Goal: Task Accomplishment & Management: Manage account settings

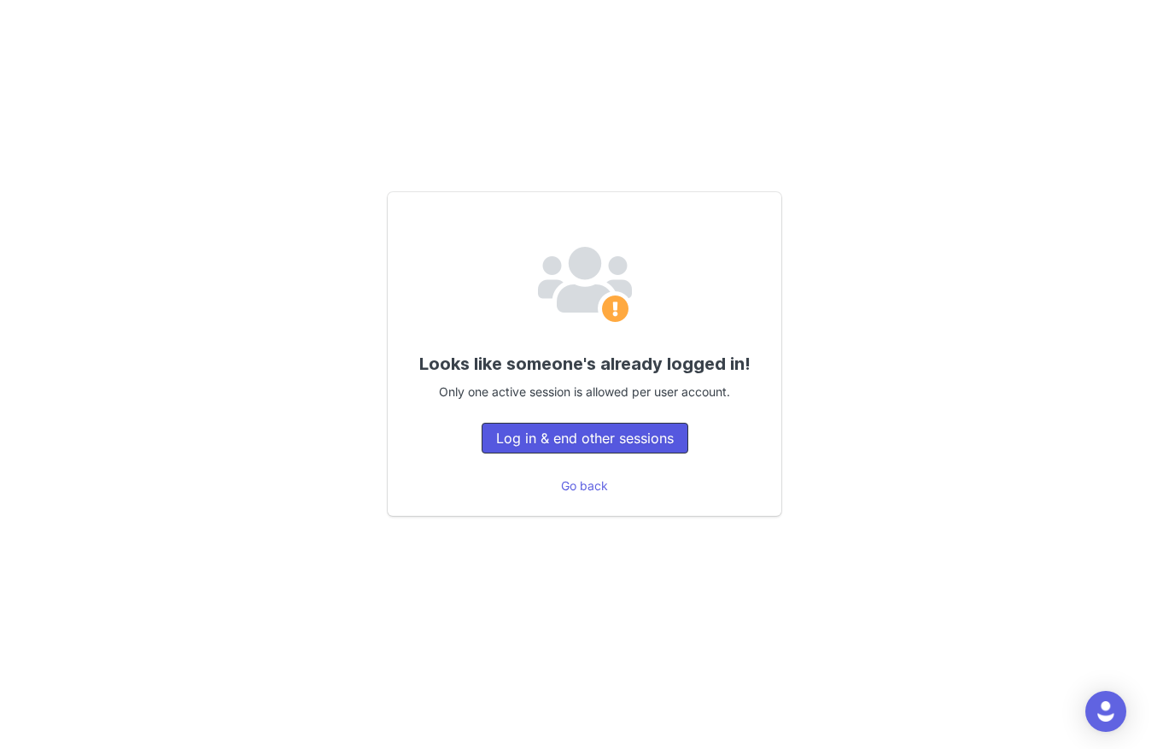
click at [627, 439] on button "Log in & end other sessions" at bounding box center [585, 438] width 207 height 31
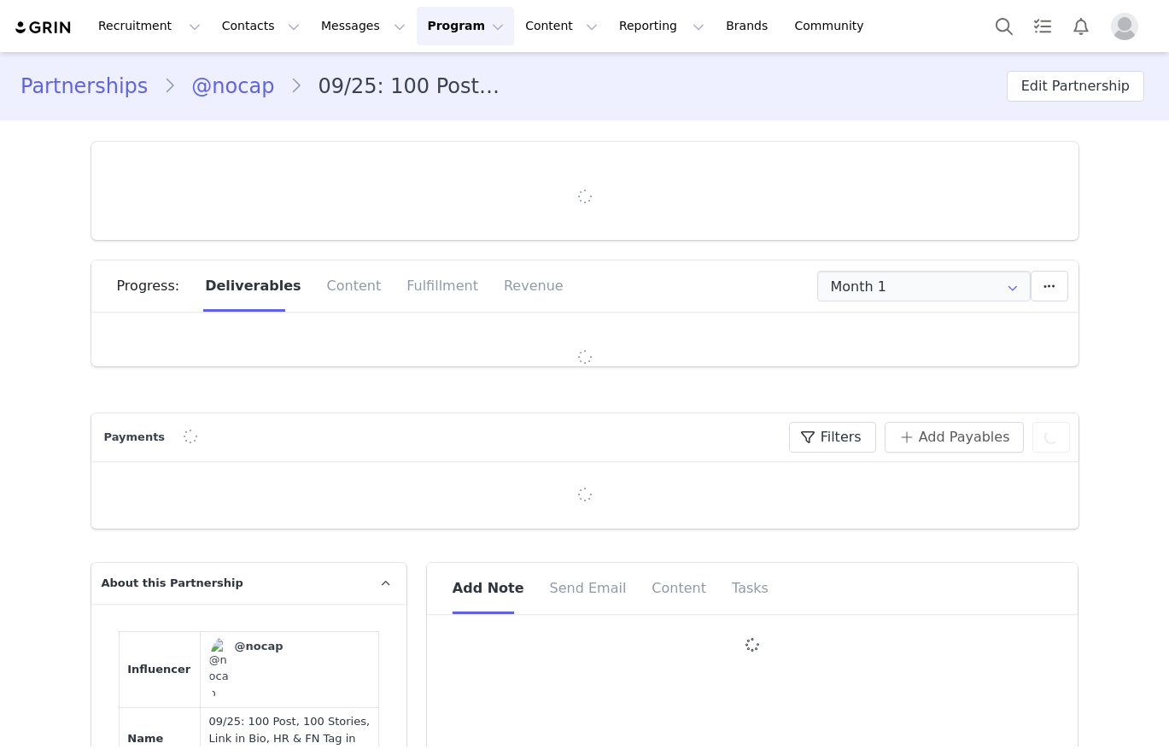
type input "+1 ([GEOGRAPHIC_DATA])"
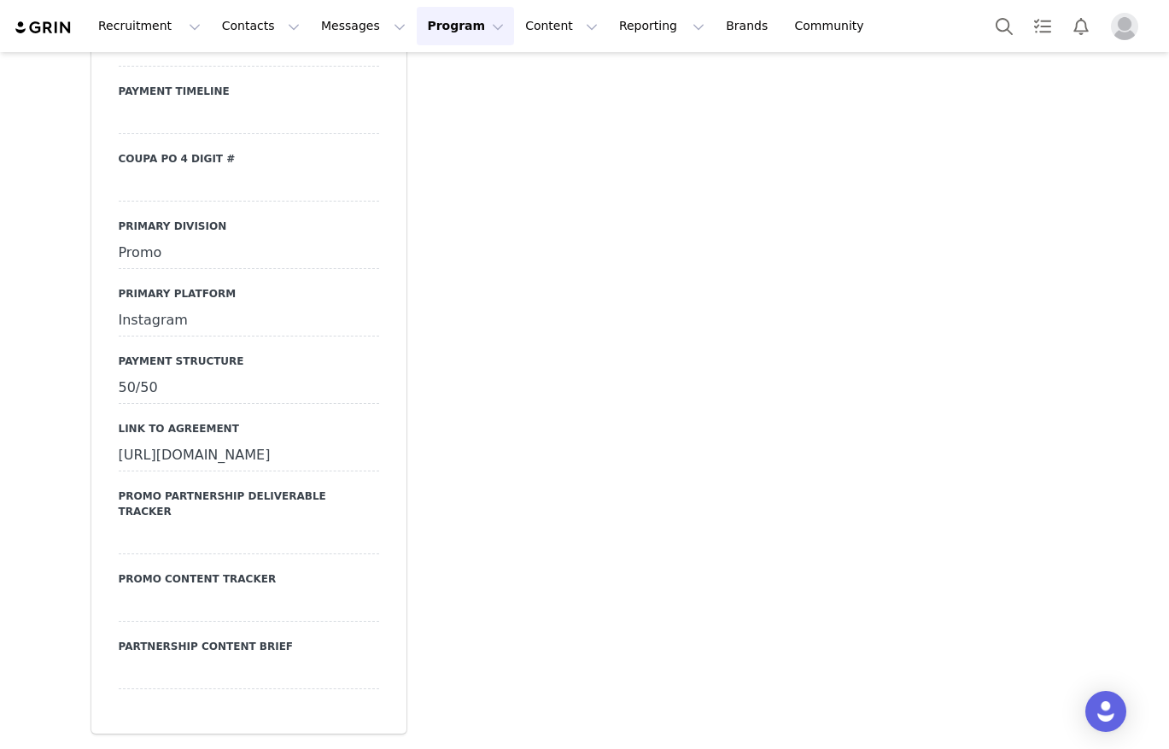
scroll to position [5782, 0]
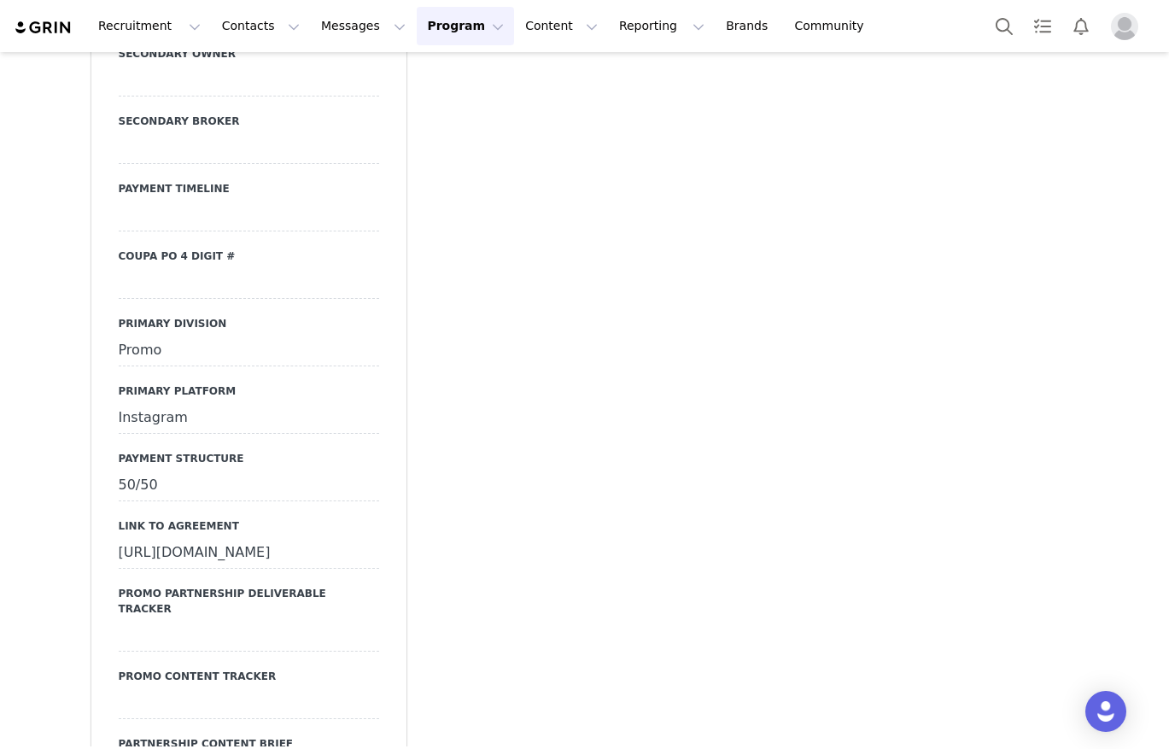
click at [176, 299] on div at bounding box center [249, 283] width 260 height 31
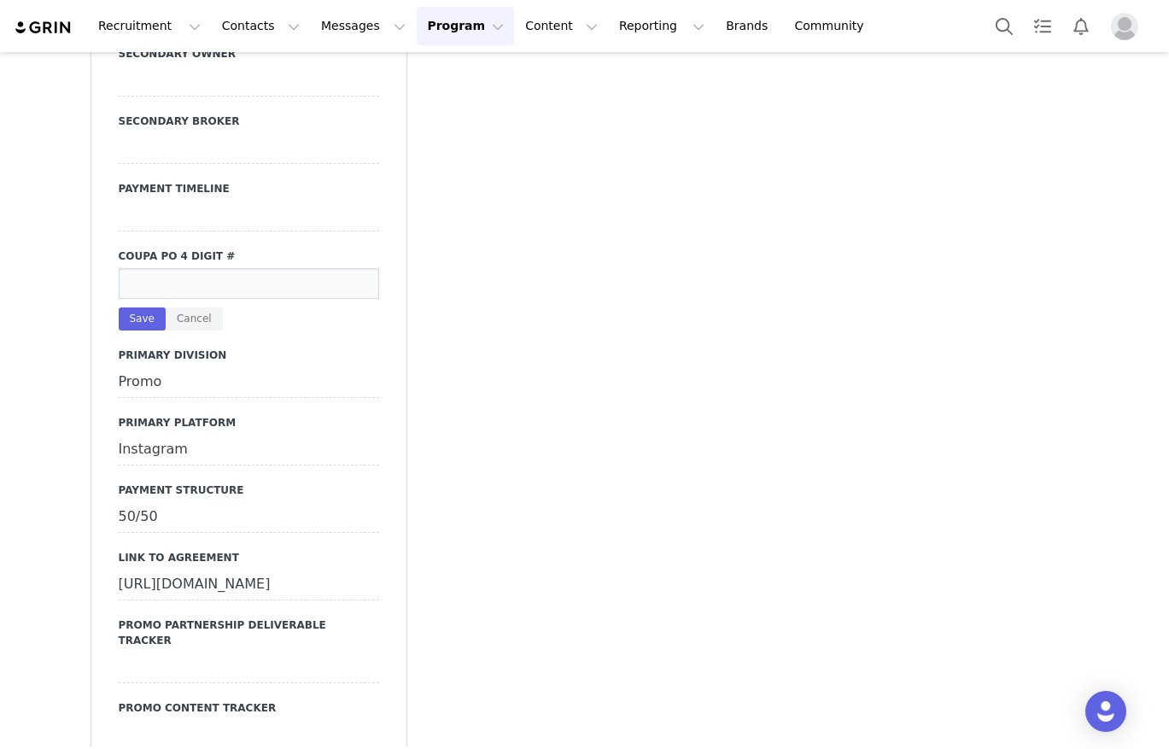
drag, startPoint x: 176, startPoint y: 309, endPoint x: 1109, endPoint y: 421, distance: 940.0
click at [185, 299] on input at bounding box center [249, 283] width 260 height 31
type input "22921"
click at [129, 330] on button "Save" at bounding box center [142, 318] width 47 height 23
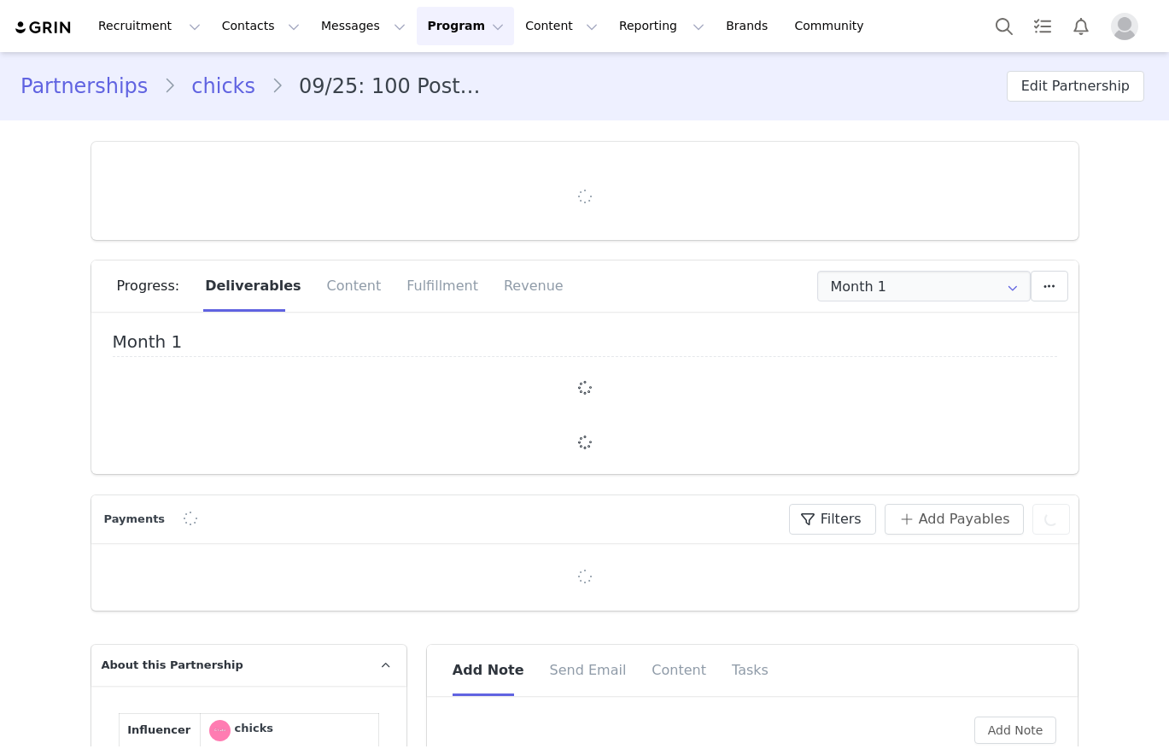
type input "+1 ([GEOGRAPHIC_DATA])"
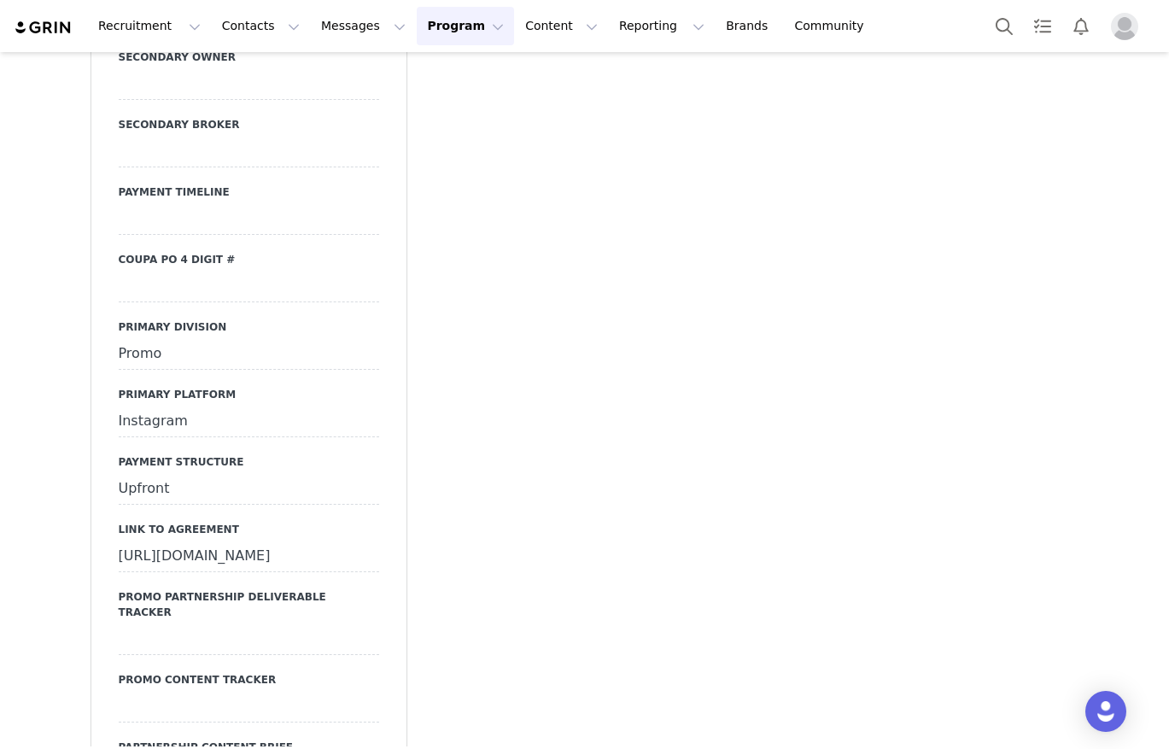
scroll to position [5703, 0]
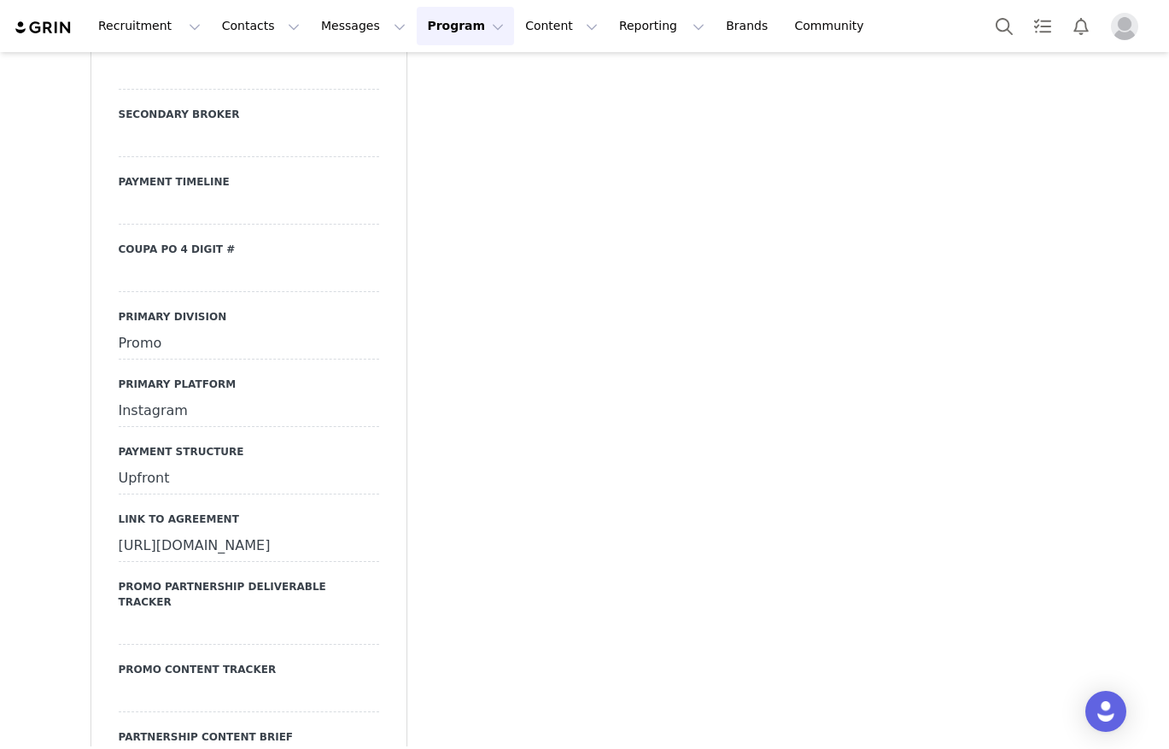
click at [159, 292] on div at bounding box center [249, 276] width 260 height 31
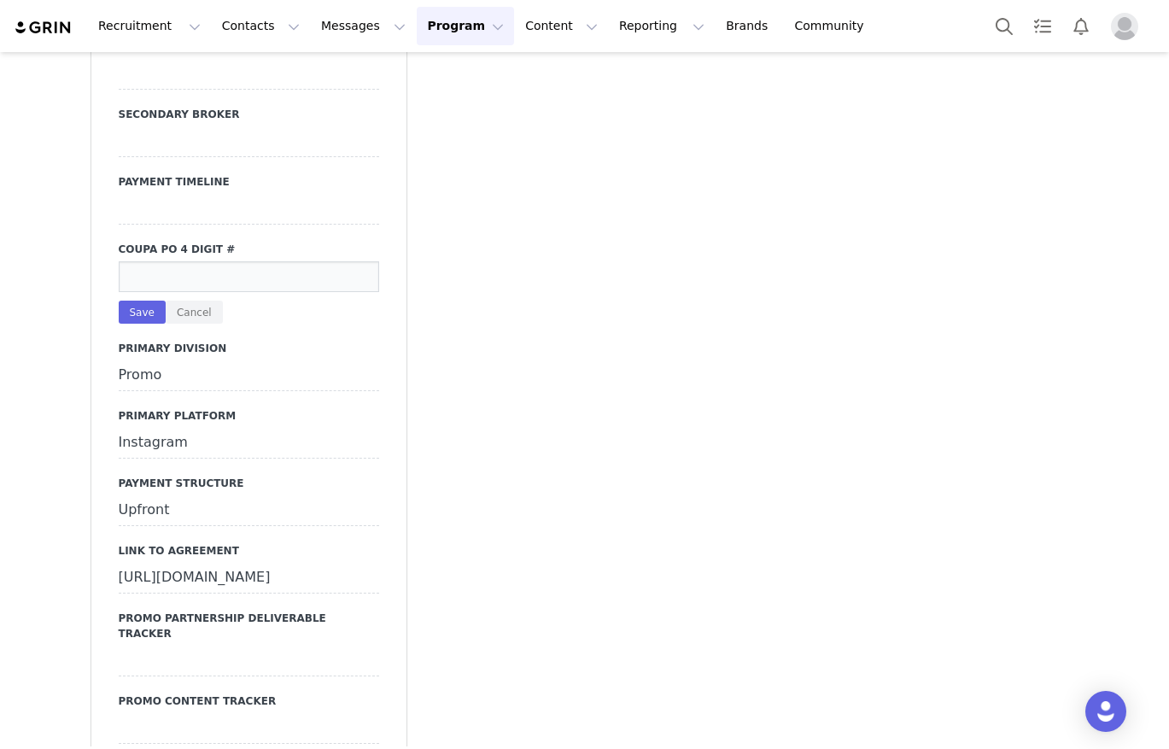
click at [172, 292] on input at bounding box center [249, 276] width 260 height 31
type input "22922"
click at [133, 324] on button "Save" at bounding box center [142, 312] width 47 height 23
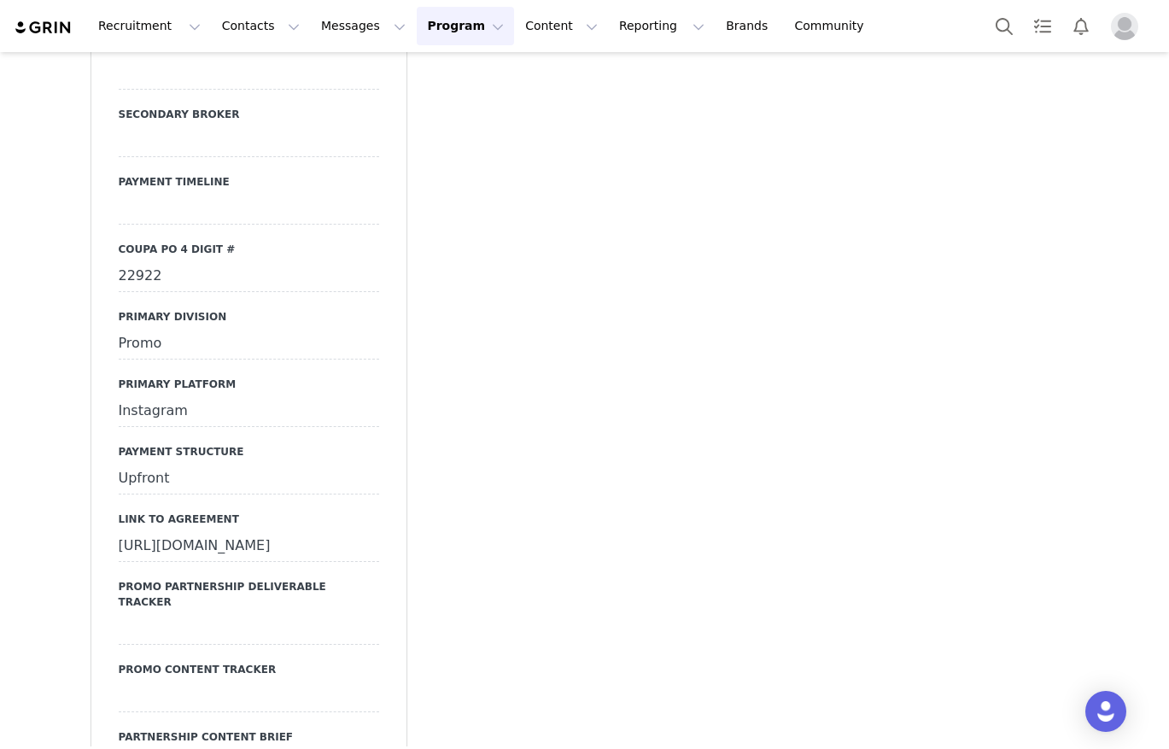
scroll to position [5868, 0]
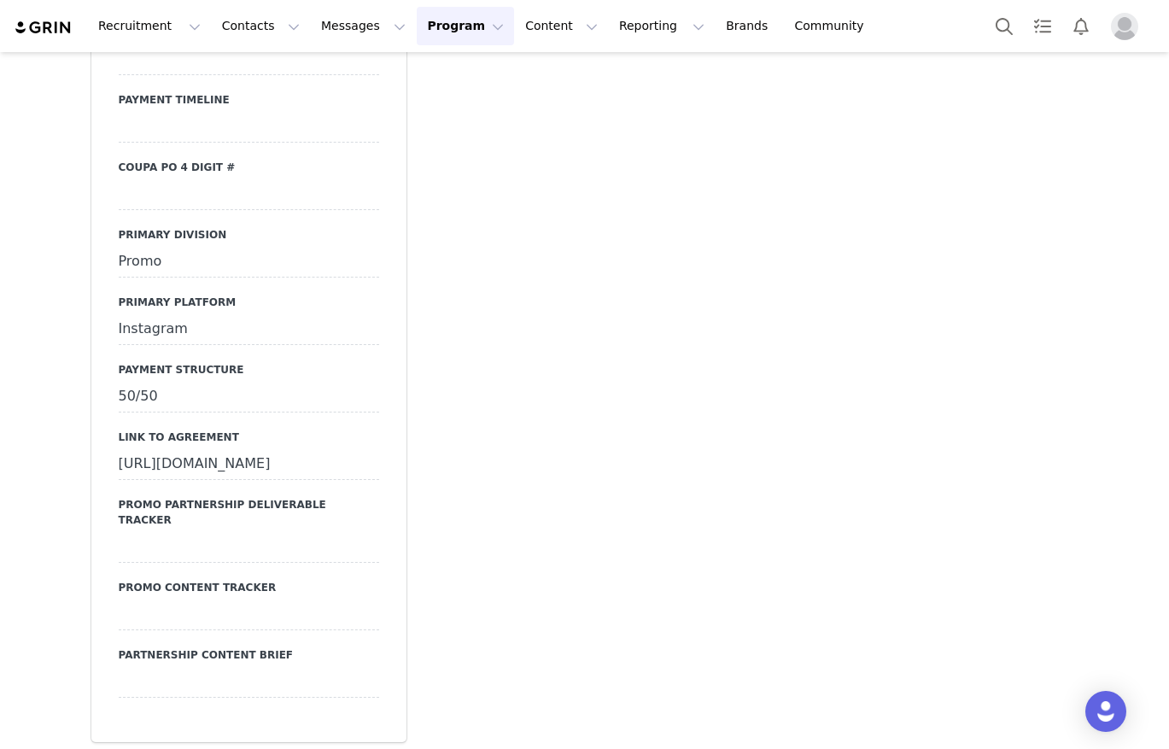
scroll to position [5854, 0]
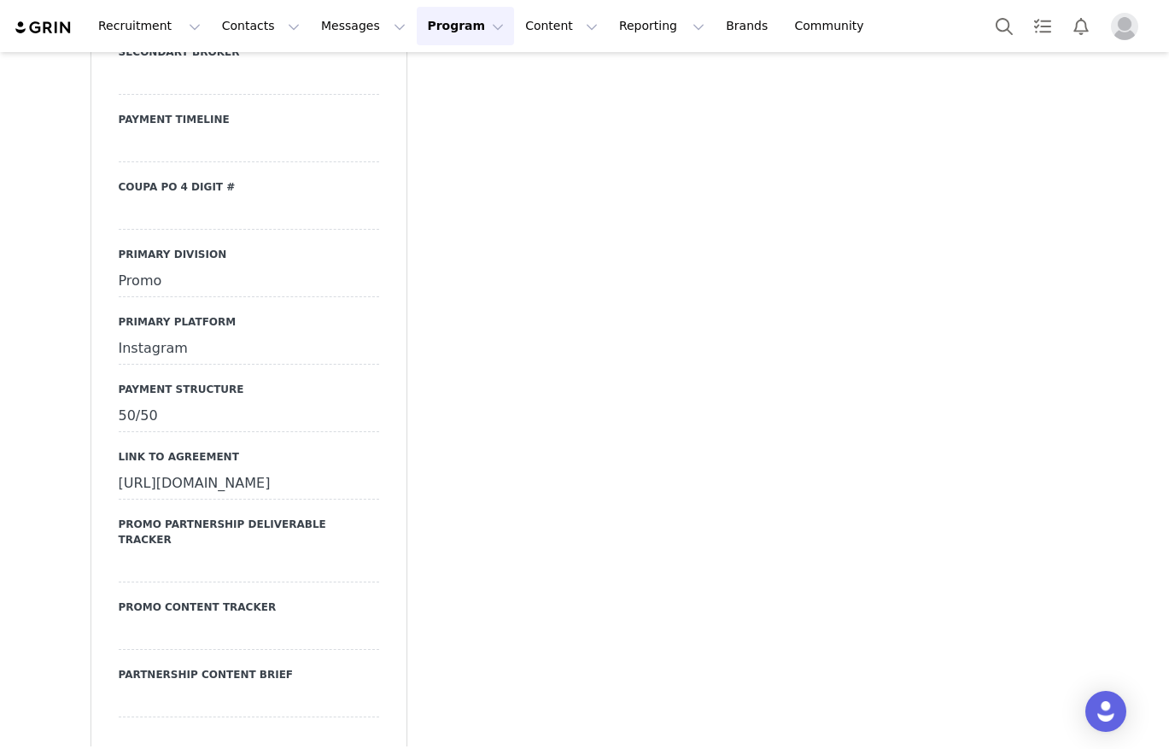
click at [182, 230] on div at bounding box center [249, 214] width 260 height 31
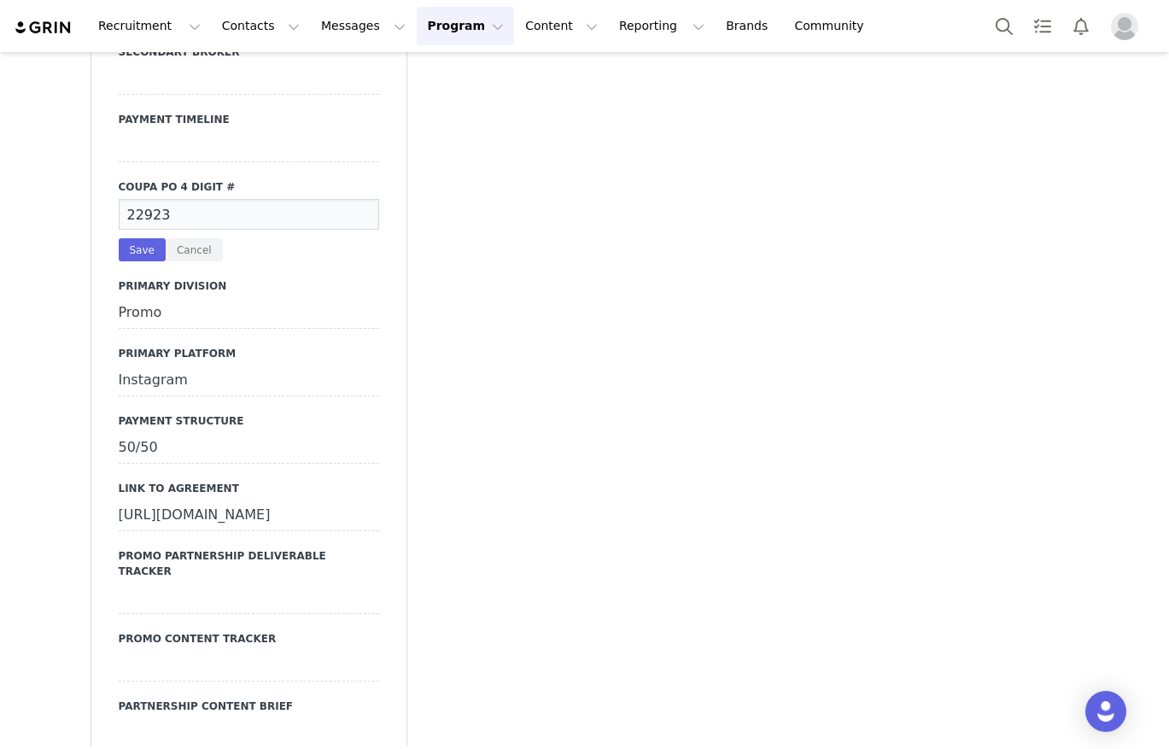
type input "22923"
click at [371, 236] on div "Secondary Owner Secondary Broker Payment Timeline Coupa PO 4 digit # 22923 Save…" at bounding box center [248, 372] width 315 height 844
click at [113, 280] on div "Secondary Owner Secondary Broker Payment Timeline Coupa PO 4 digit # 22923 Save…" at bounding box center [248, 372] width 315 height 844
drag, startPoint x: 156, startPoint y: 280, endPoint x: 114, endPoint y: 279, distance: 41.9
click at [154, 261] on button "Save" at bounding box center [142, 249] width 47 height 23
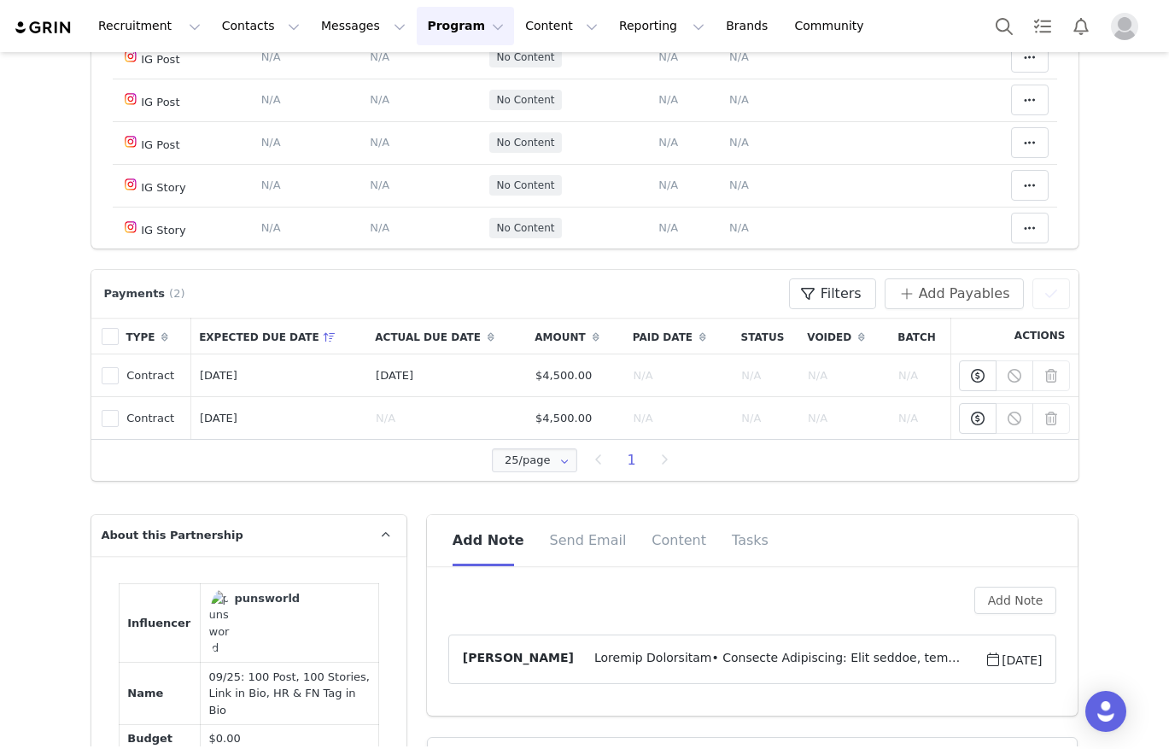
scroll to position [0, 0]
